Goal: Transaction & Acquisition: Purchase product/service

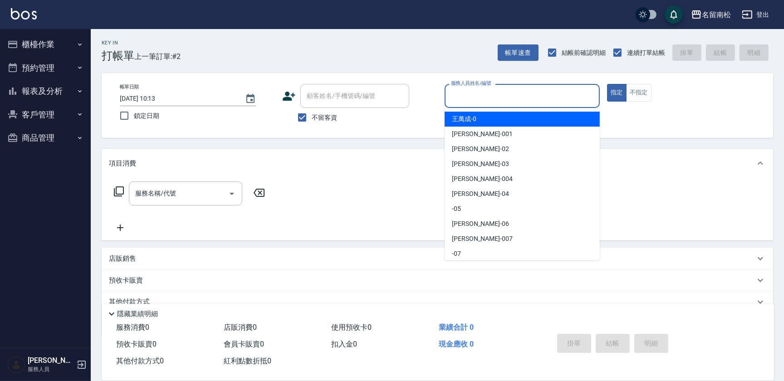
click at [502, 95] on input "服務人員姓名/編號" at bounding box center [522, 96] width 147 height 16
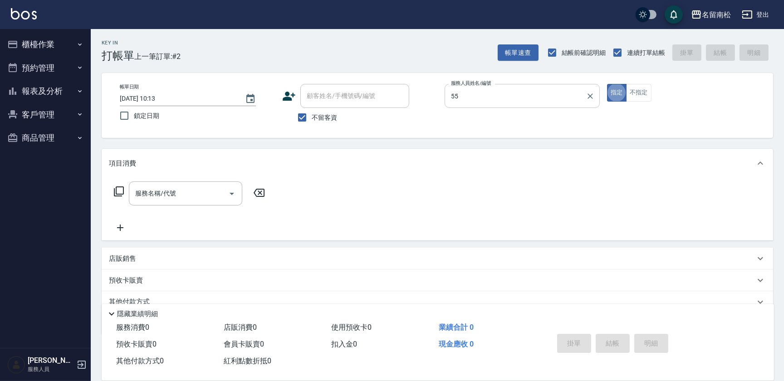
type input "[PERSON_NAME]-55"
type button "true"
click at [120, 187] on icon at bounding box center [119, 191] width 10 height 10
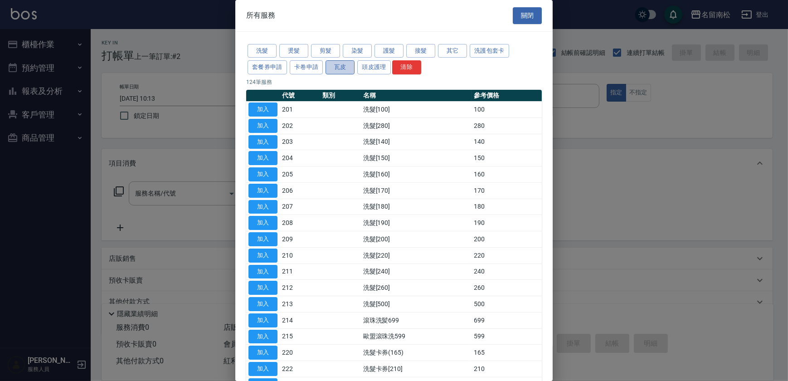
click at [340, 69] on button "瓦皮" at bounding box center [340, 67] width 29 height 14
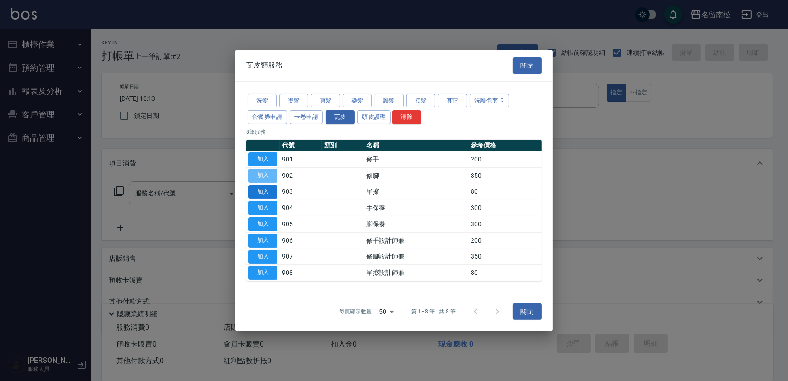
drag, startPoint x: 266, startPoint y: 176, endPoint x: 276, endPoint y: 196, distance: 21.9
click at [267, 178] on button "加入" at bounding box center [263, 176] width 29 height 14
type input "修腳(902)"
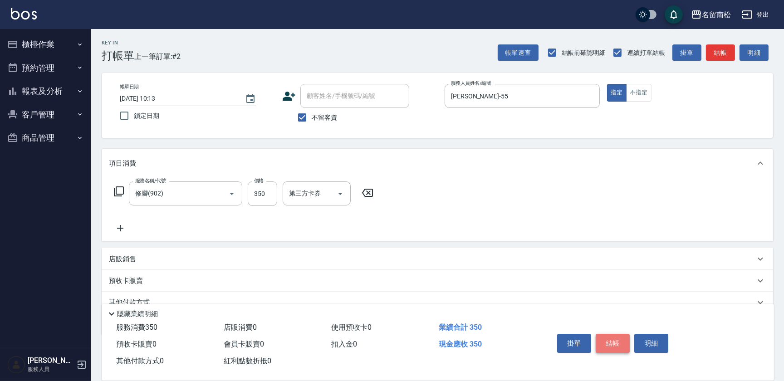
click at [615, 336] on button "結帳" at bounding box center [612, 343] width 34 height 19
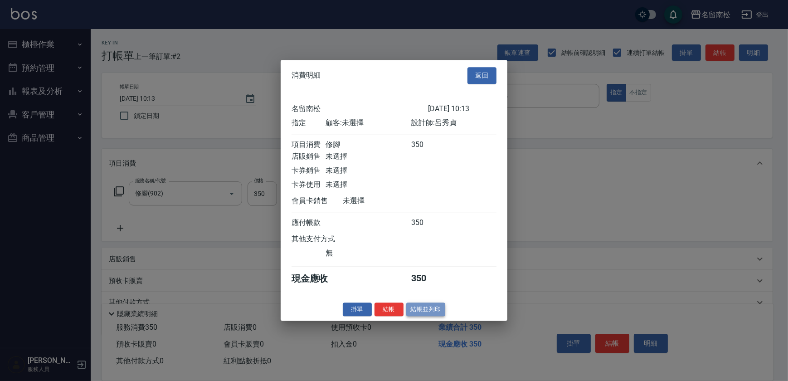
click at [426, 310] on button "結帳並列印" at bounding box center [425, 309] width 39 height 14
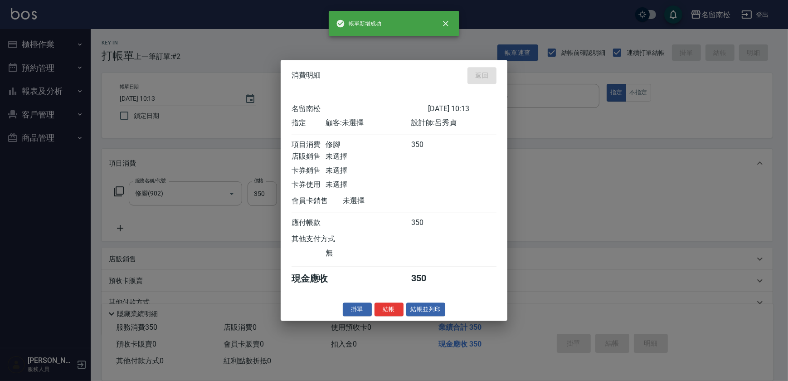
type input "[DATE] 11:49"
